Goal: Transaction & Acquisition: Purchase product/service

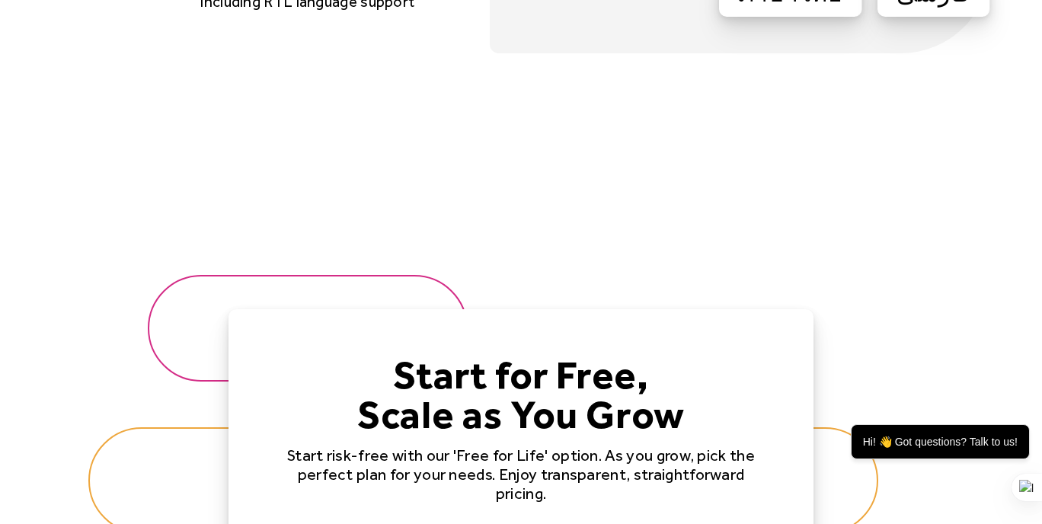
scroll to position [4670, 0]
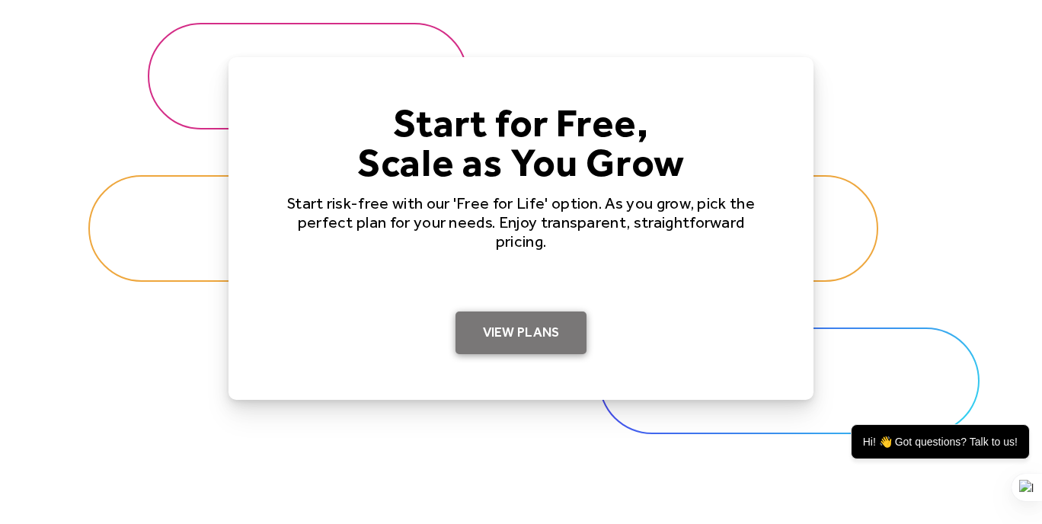
click at [540, 335] on link "View Plans" at bounding box center [522, 333] width 132 height 43
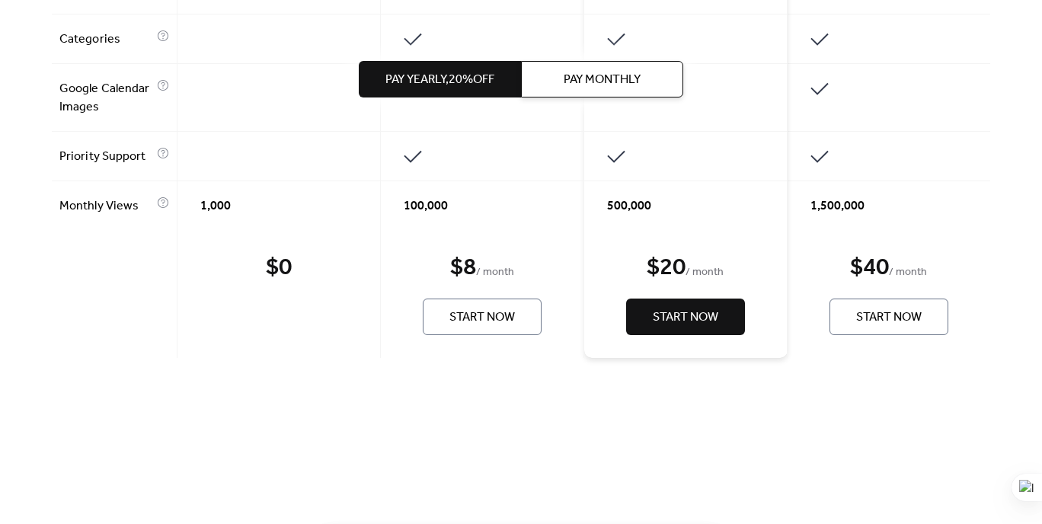
click at [284, 241] on div "$ 0 Start Now" at bounding box center [279, 294] width 203 height 128
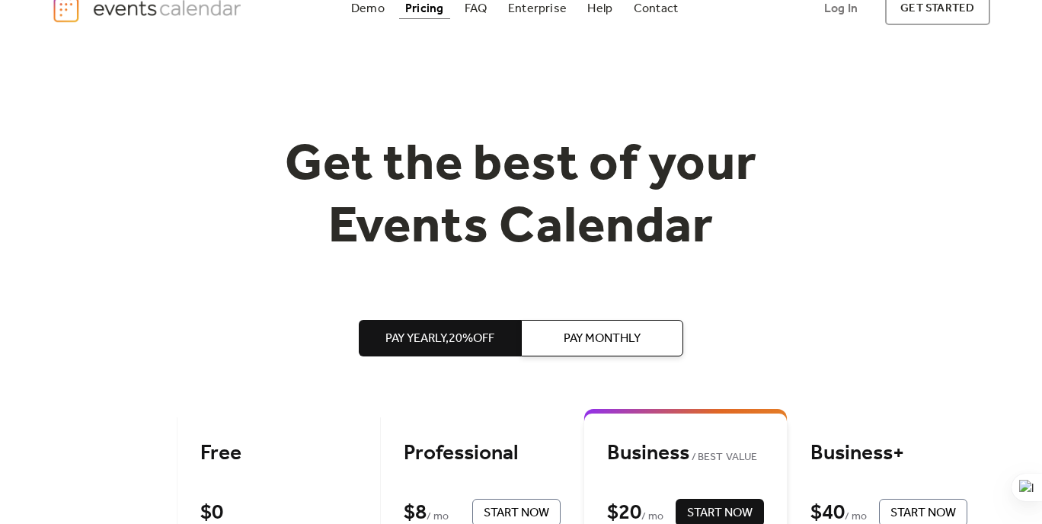
scroll to position [27, 0]
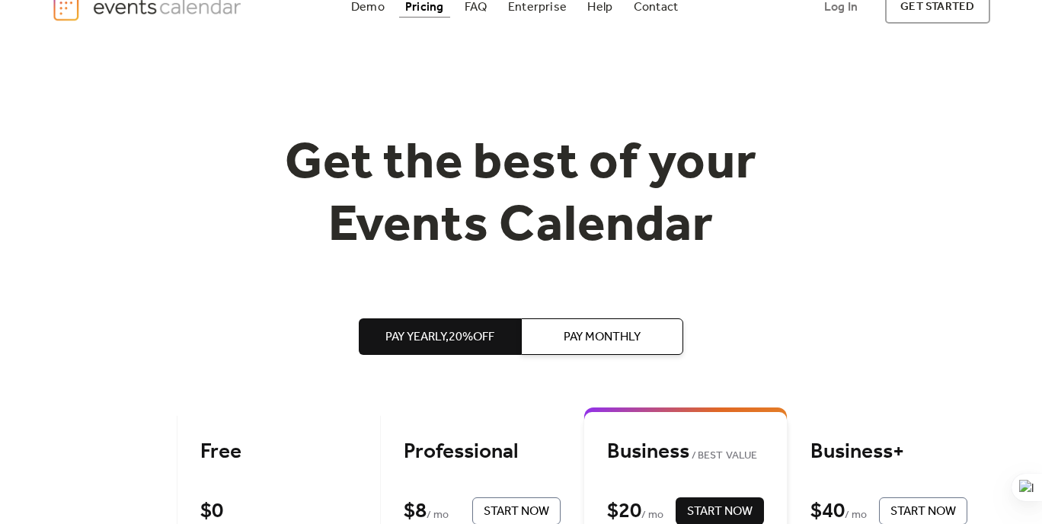
click at [450, 417] on div "Professional $ 8 / mo Start Now" at bounding box center [482, 482] width 203 height 133
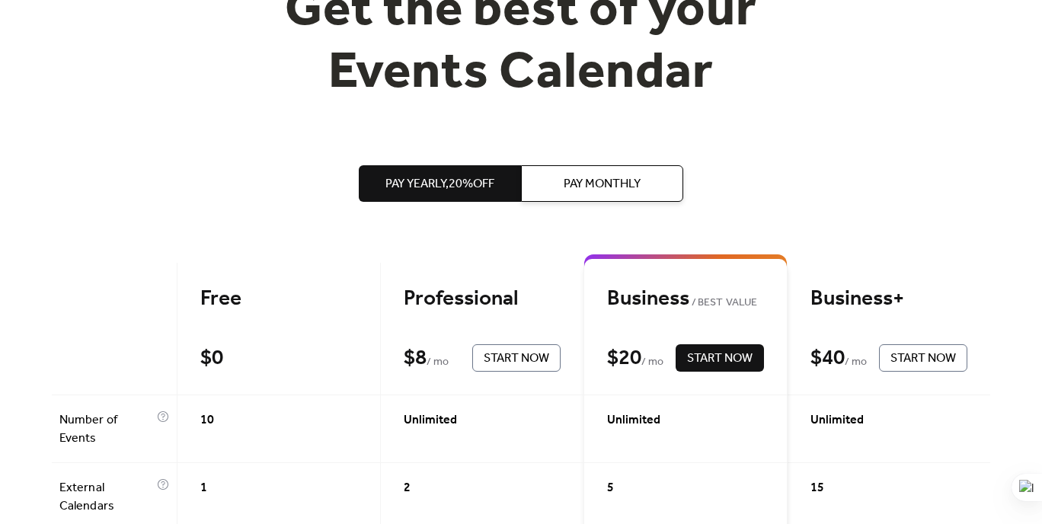
click at [539, 189] on button "Pay Monthly" at bounding box center [602, 183] width 162 height 37
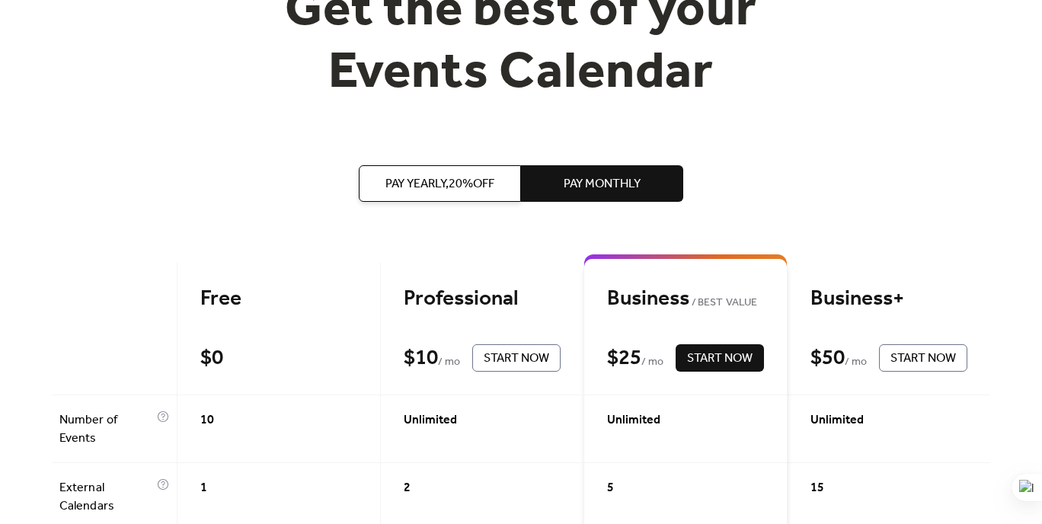
click at [437, 181] on span "Pay Yearly, 20% off" at bounding box center [440, 184] width 109 height 18
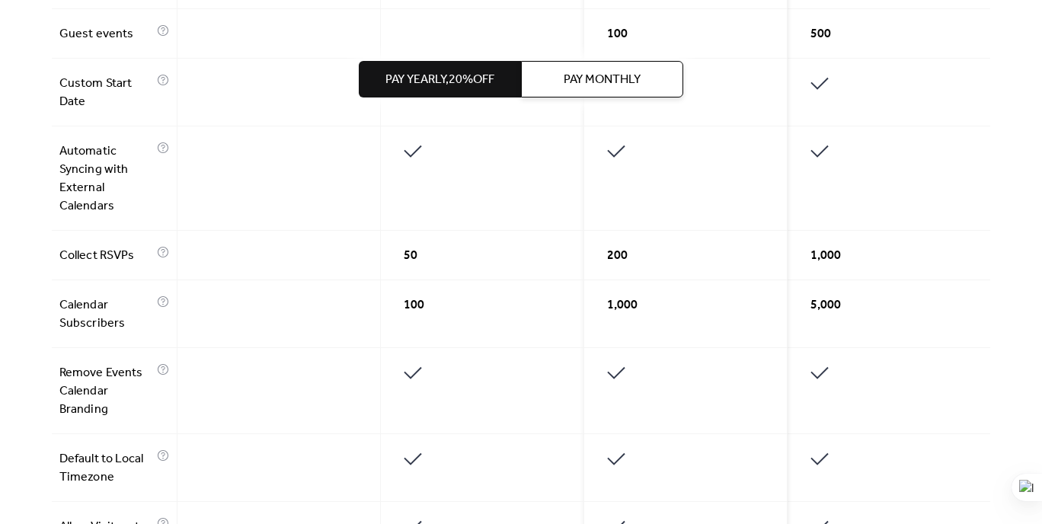
scroll to position [0, 0]
